Goal: Information Seeking & Learning: Learn about a topic

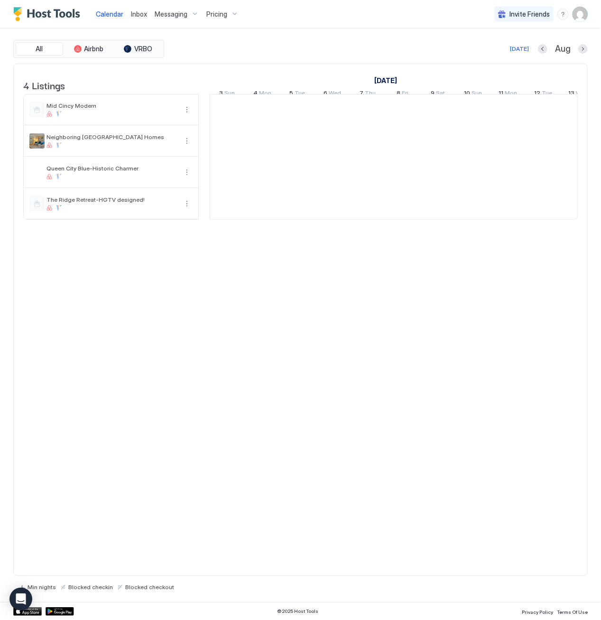
scroll to position [0, 527]
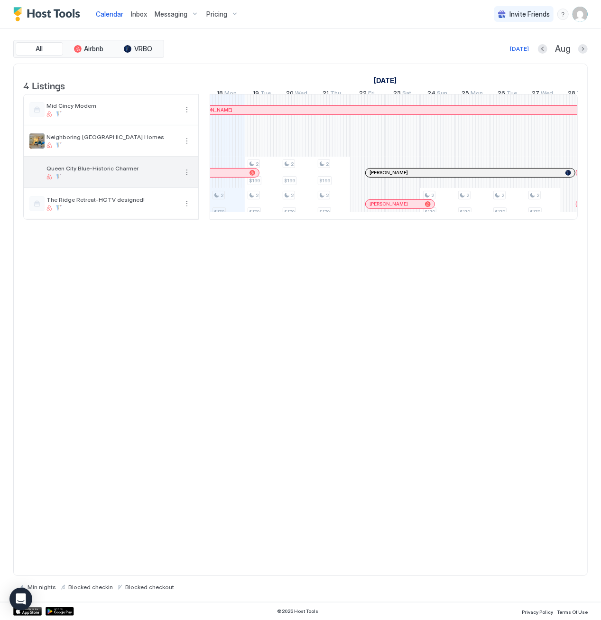
click at [84, 179] on div "Queen City Blue-Historic Charmer" at bounding box center [112, 172] width 131 height 15
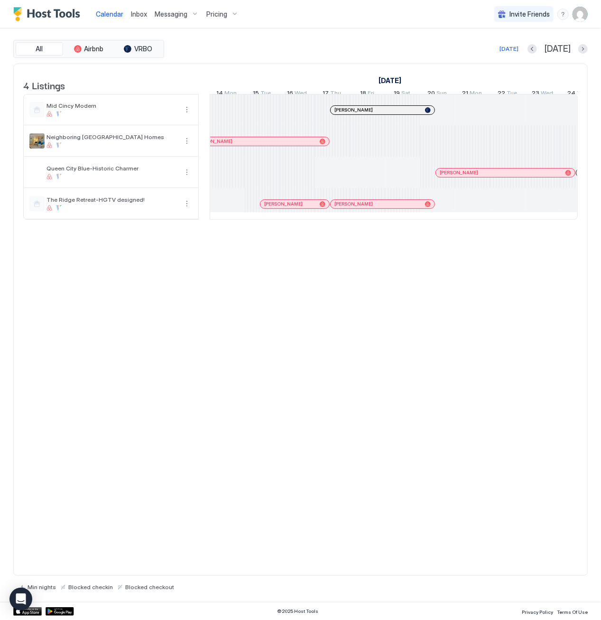
scroll to position [0, 304]
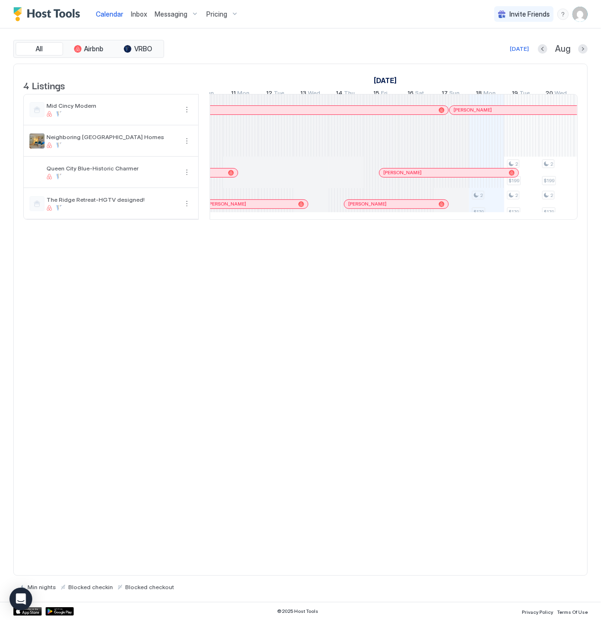
click at [228, 177] on div at bounding box center [228, 173] width 8 height 8
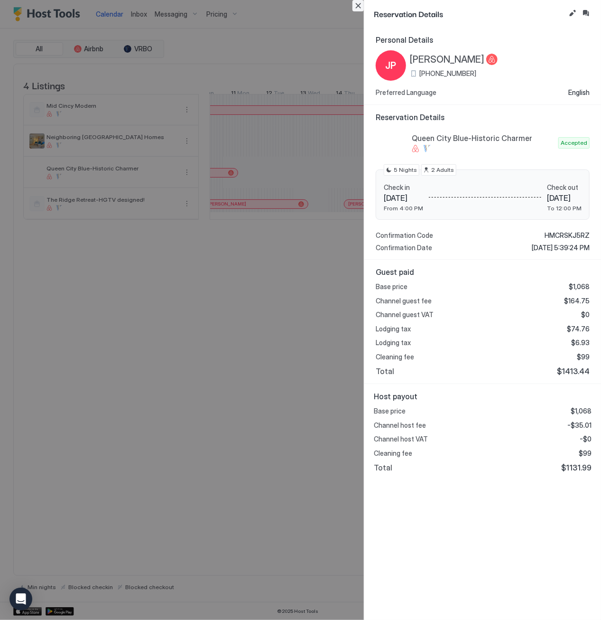
click at [357, 6] on button "Close" at bounding box center [358, 5] width 11 height 11
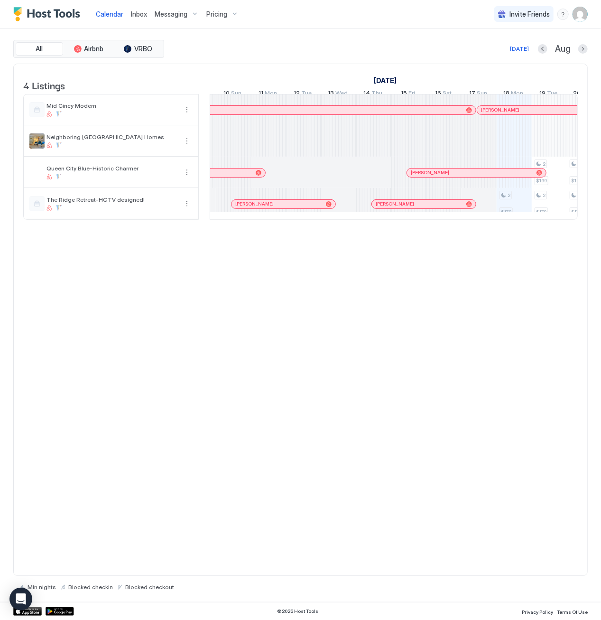
click at [413, 175] on div "[PERSON_NAME]" at bounding box center [476, 172] width 131 height 6
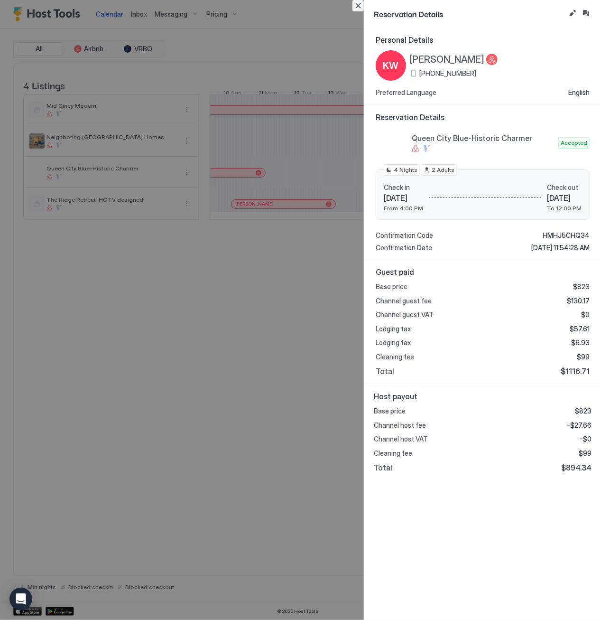
click at [358, 4] on button "Close" at bounding box center [358, 5] width 11 height 11
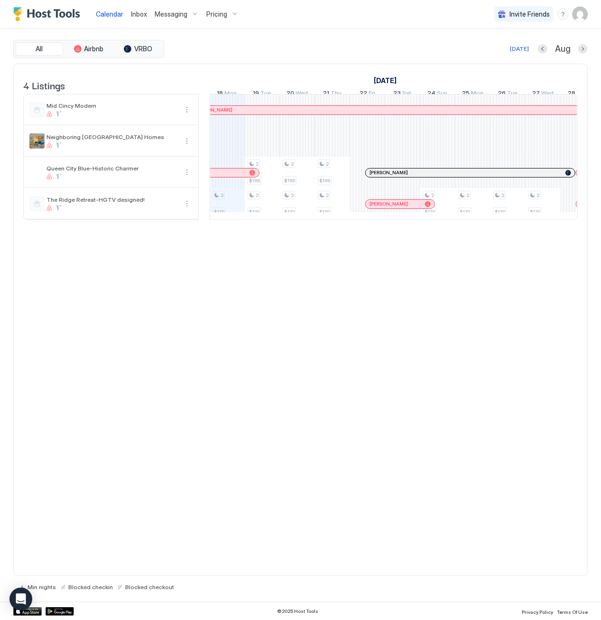
click at [376, 177] on div at bounding box center [379, 173] width 8 height 8
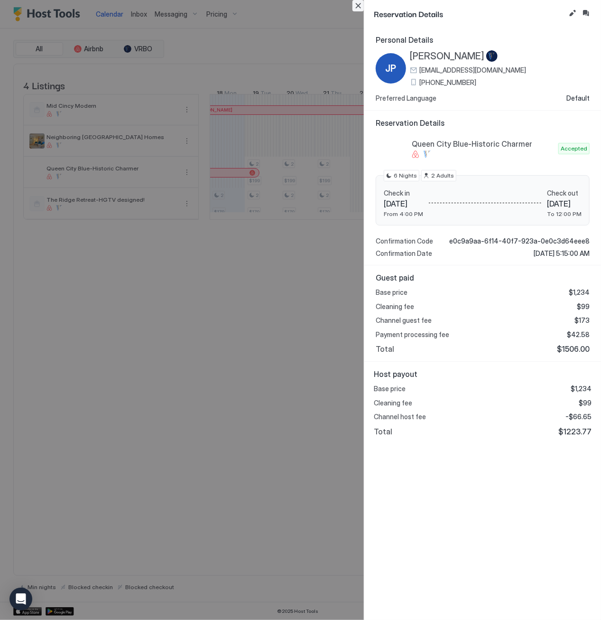
click at [357, 3] on button "Close" at bounding box center [358, 5] width 11 height 11
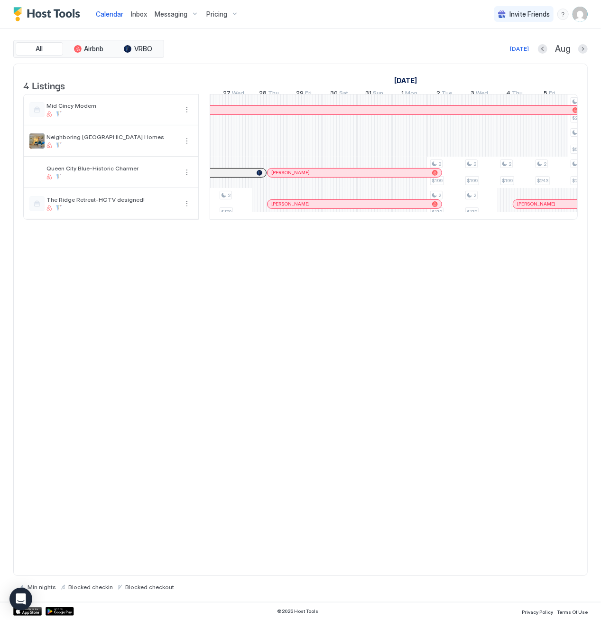
click at [274, 177] on div at bounding box center [273, 173] width 8 height 8
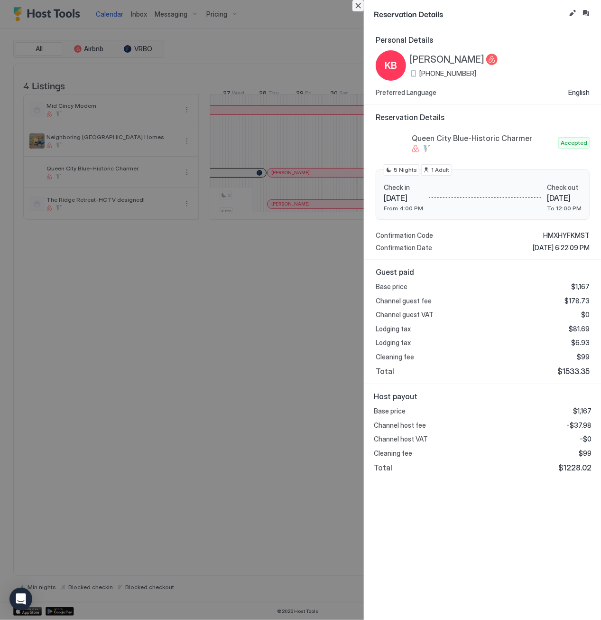
click at [356, 4] on button "Close" at bounding box center [358, 5] width 11 height 11
